Goal: Information Seeking & Learning: Learn about a topic

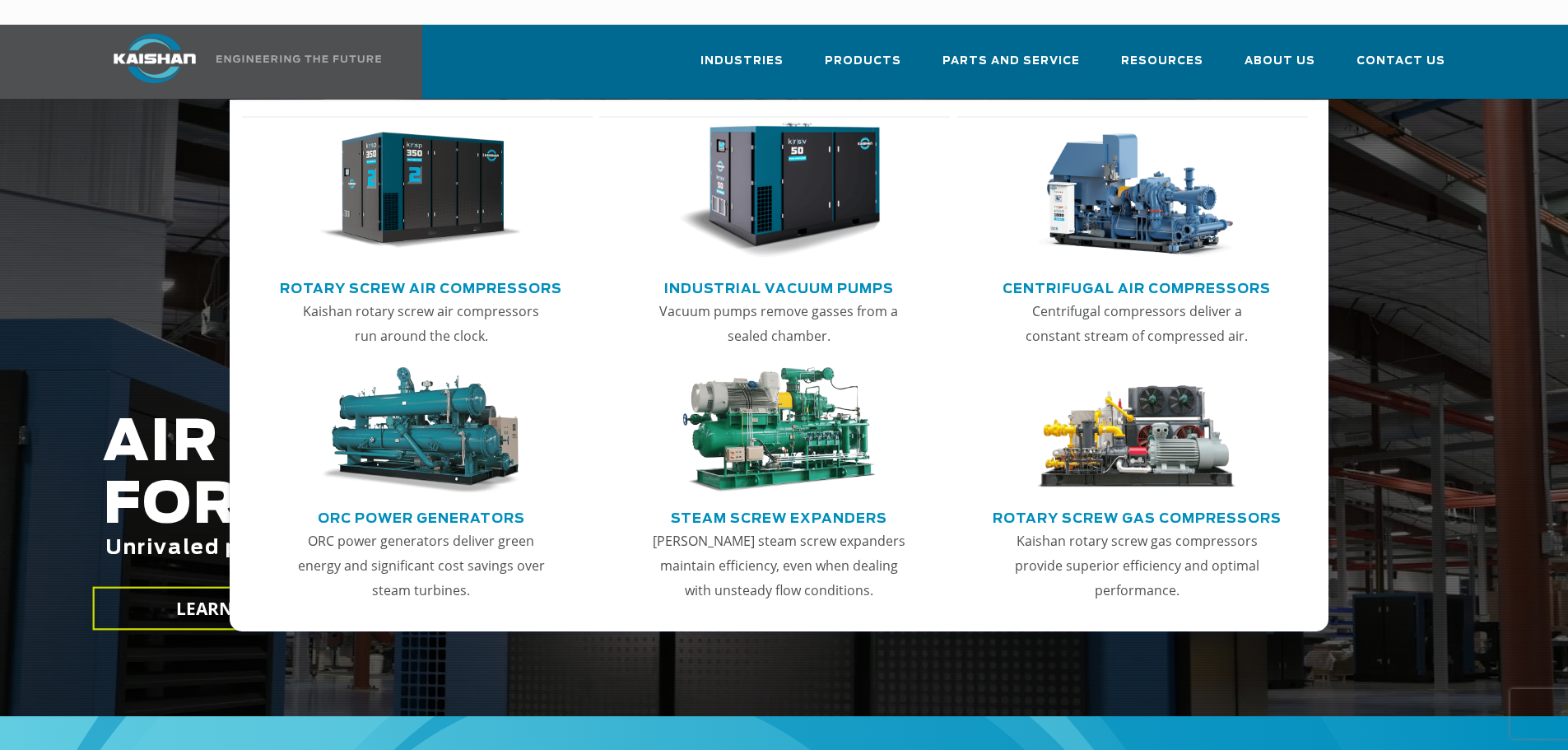
click at [406, 274] on link "Rotary Screw Air Compressors" at bounding box center [421, 286] width 283 height 25
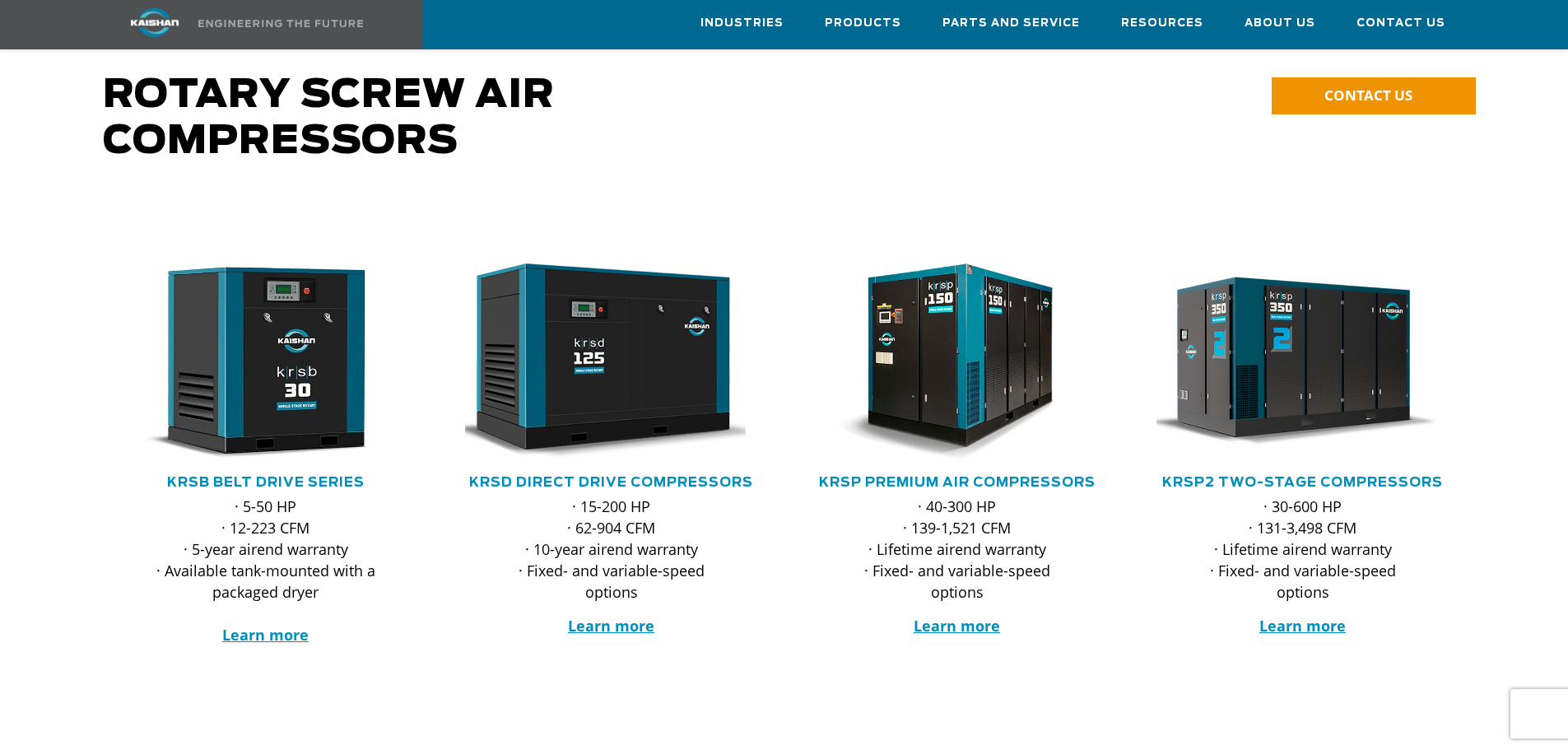
scroll to position [82, 0]
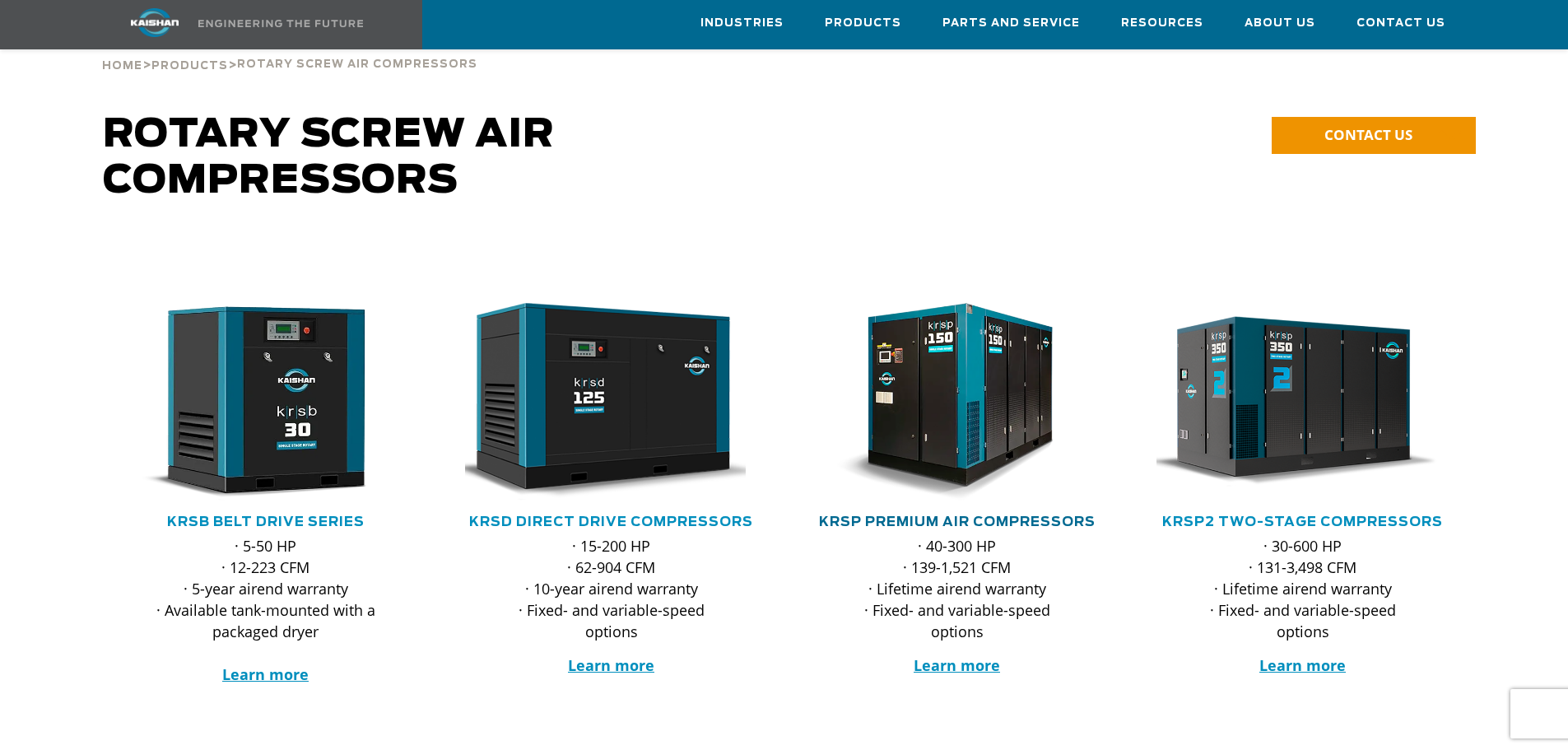
click at [939, 516] on link "KRSP Premium Air Compressors" at bounding box center [957, 522] width 277 height 14
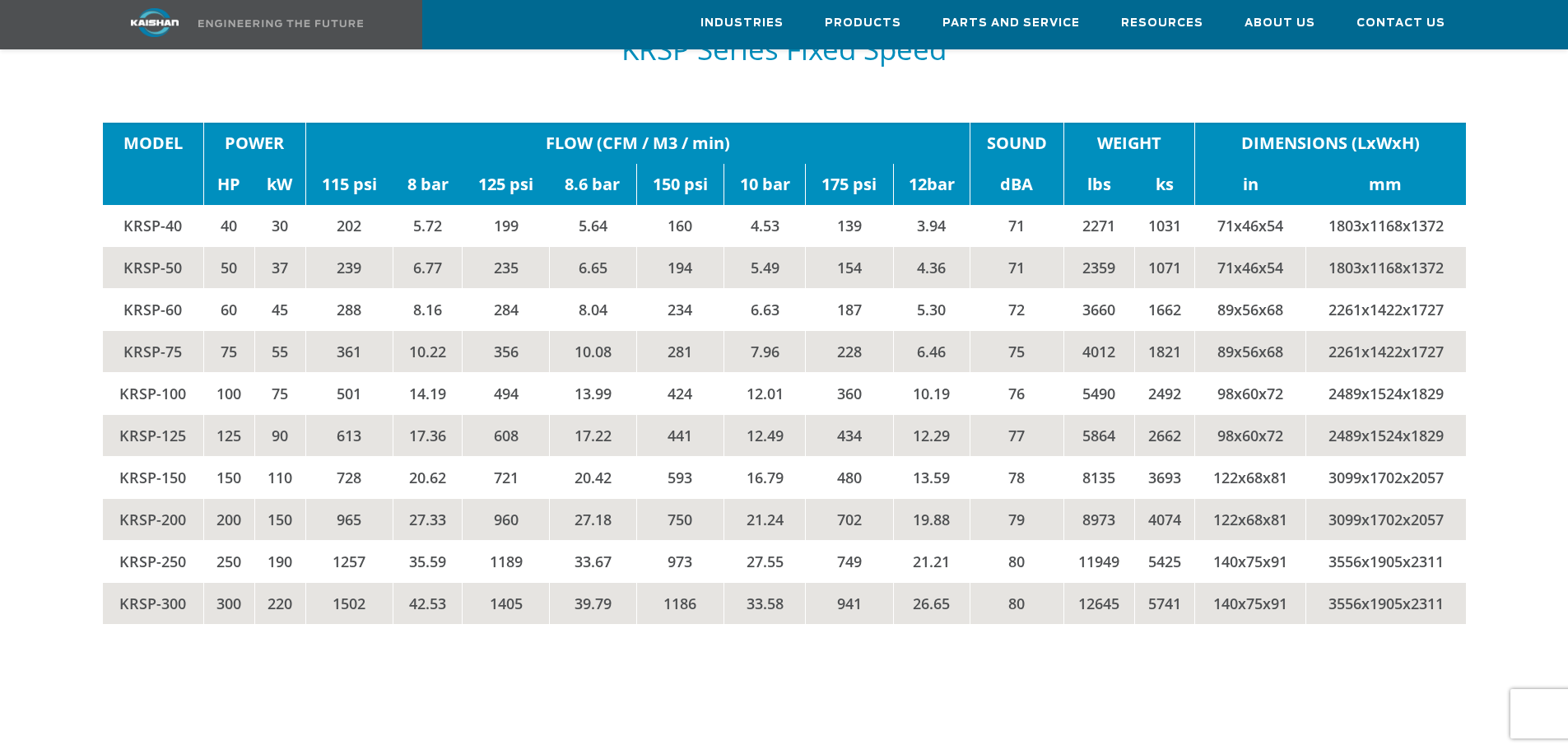
scroll to position [2881, 0]
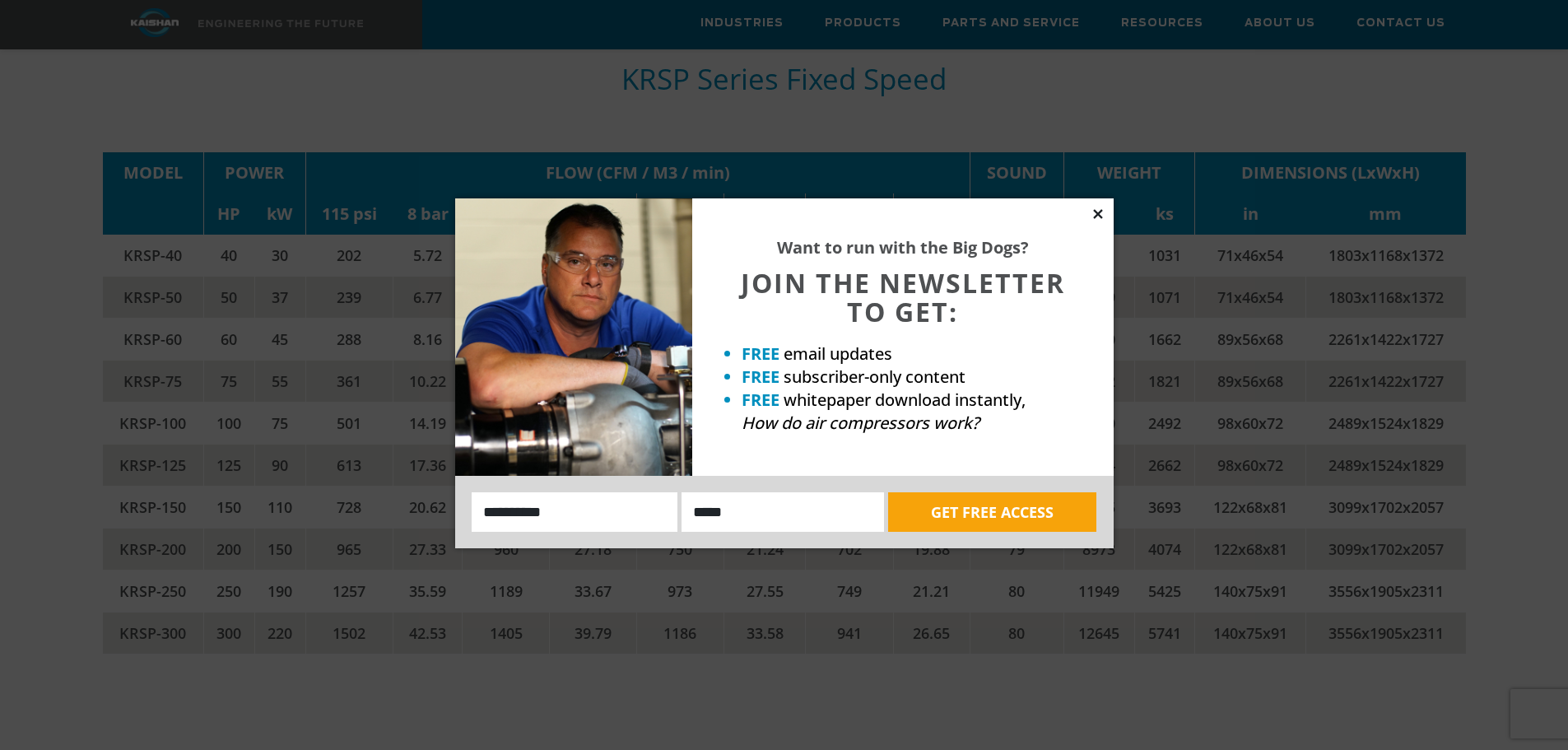
click at [1094, 214] on icon at bounding box center [1098, 214] width 15 height 15
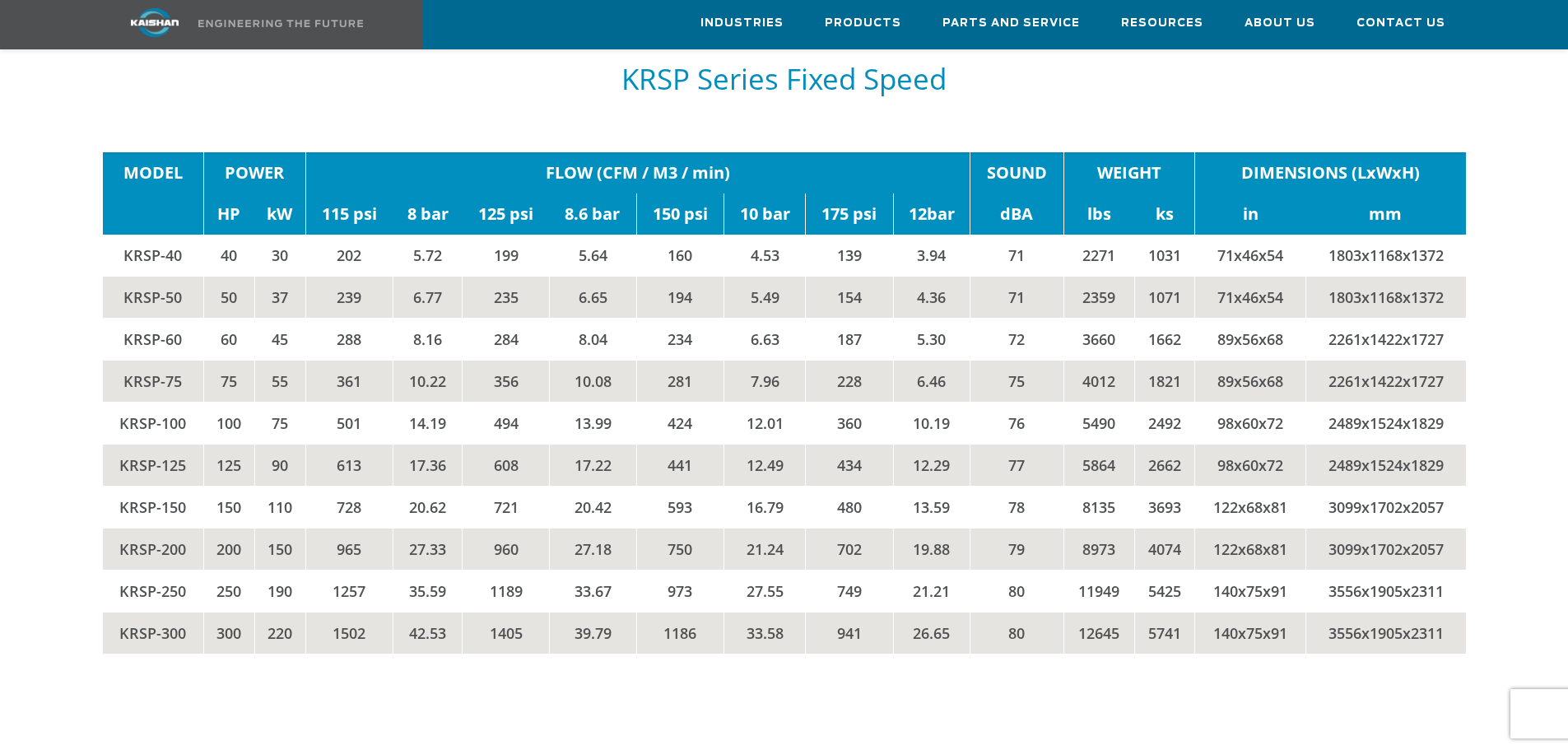
scroll to position [2875, 0]
